Goal: Communication & Community: Answer question/provide support

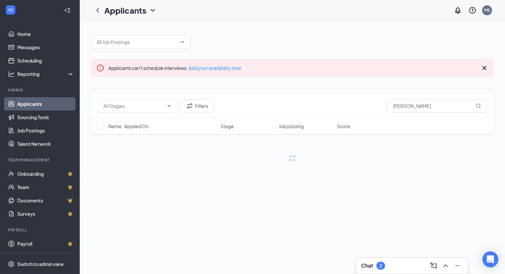
click at [26, 102] on link "Applicants" at bounding box center [45, 103] width 57 height 13
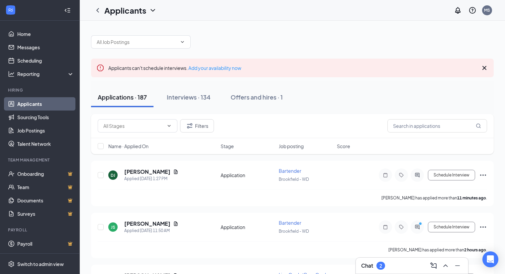
click at [31, 104] on link "Applicants" at bounding box center [45, 103] width 57 height 13
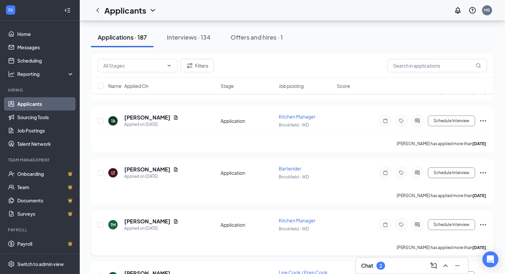
scroll to position [937, 0]
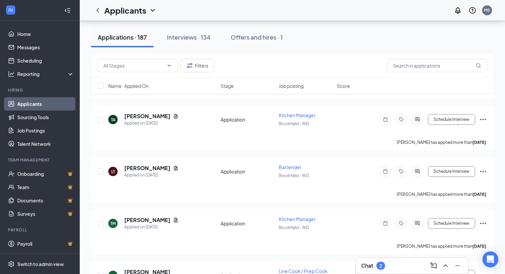
click at [375, 265] on div "Chat 2" at bounding box center [373, 265] width 24 height 8
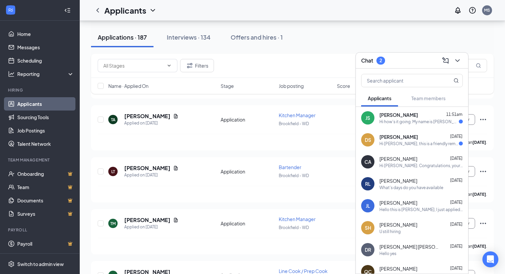
click at [410, 122] on div "Hi how's it going. My name is [PERSON_NAME] I'm looking for a serving or barten…" at bounding box center [419, 122] width 79 height 6
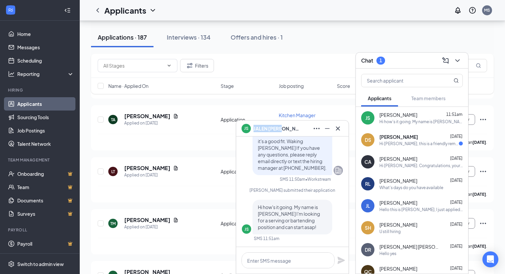
drag, startPoint x: 285, startPoint y: 127, endPoint x: 254, endPoint y: 128, distance: 30.6
click at [254, 128] on div "JS [PERSON_NAME]" at bounding box center [293, 128] width 102 height 11
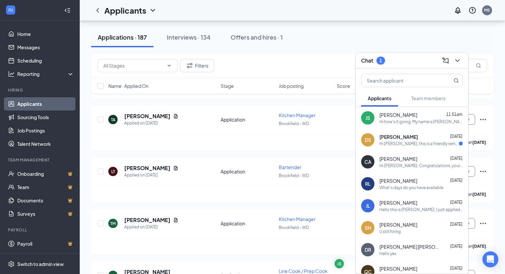
copy span "[PERSON_NAME]"
click at [405, 141] on div "Hi [PERSON_NAME], this is a friendly reminder. Your meeting with Waking [PERSON…" at bounding box center [419, 144] width 79 height 6
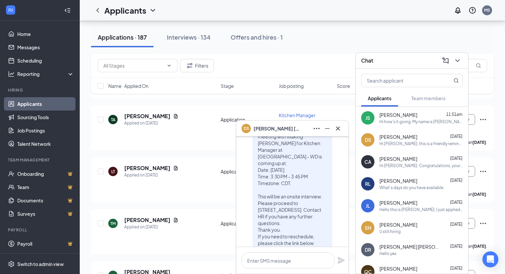
scroll to position [-39, 0]
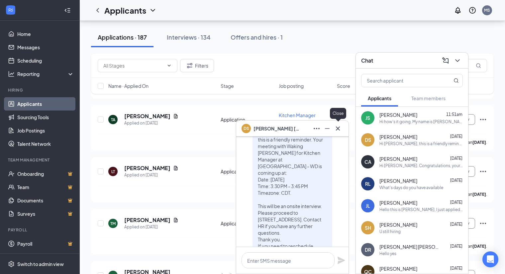
click at [337, 130] on icon "Cross" at bounding box center [338, 128] width 8 height 8
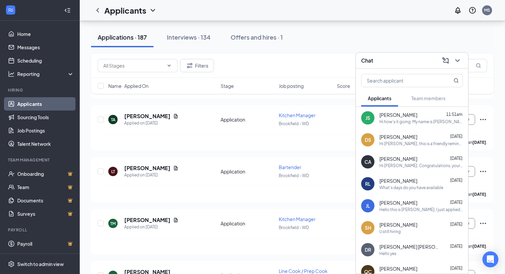
click at [389, 139] on span "[PERSON_NAME]" at bounding box center [399, 136] width 38 height 7
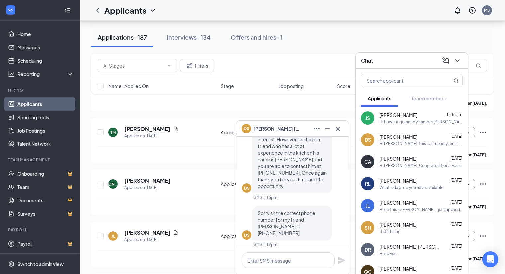
scroll to position [-389, 0]
